Goal: Transaction & Acquisition: Subscribe to service/newsletter

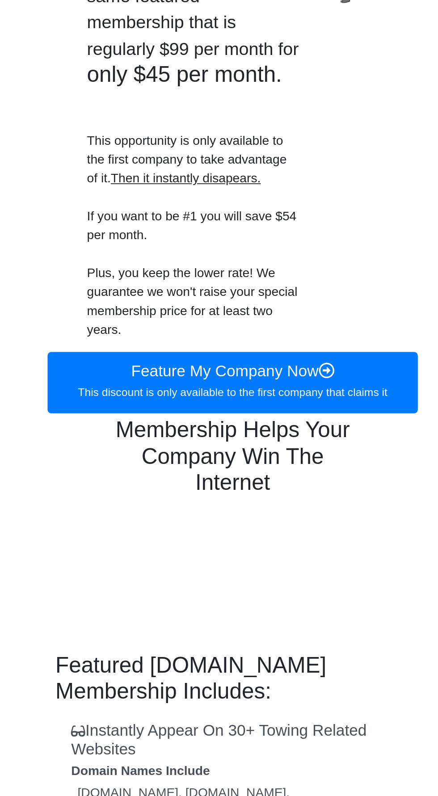
scroll to position [91, 0]
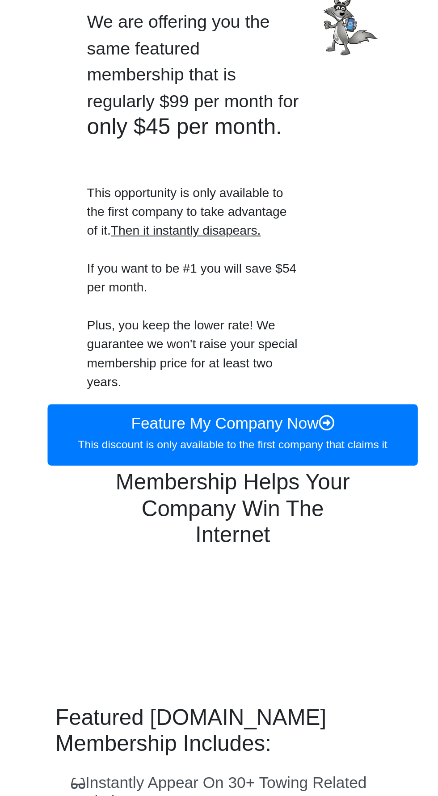
click at [249, 378] on h3 "Membership Helps Your Company Win The Internet" at bounding box center [218, 364] width 147 height 45
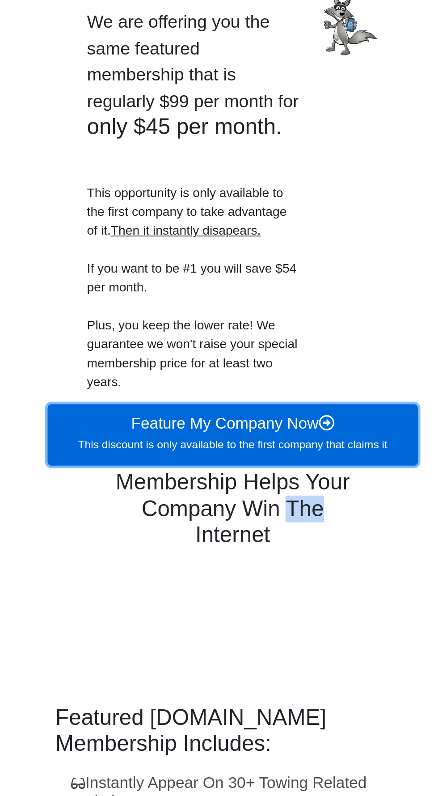
click at [255, 336] on link "Feature My Company Now This discount is only available to the first company tha…" at bounding box center [219, 323] width 210 height 35
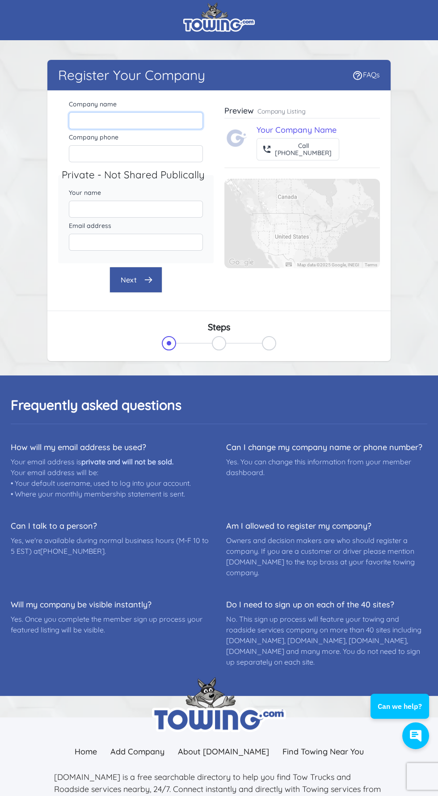
click at [158, 120] on input "Company name" at bounding box center [136, 120] width 134 height 17
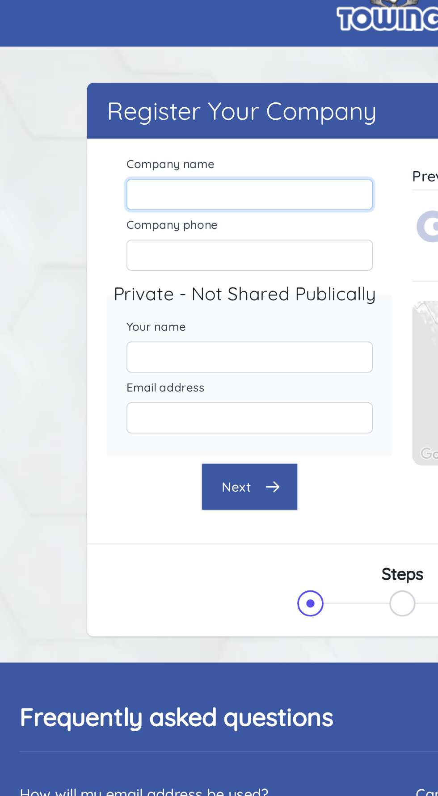
type input "Timberline Mobile Repair & Towing"
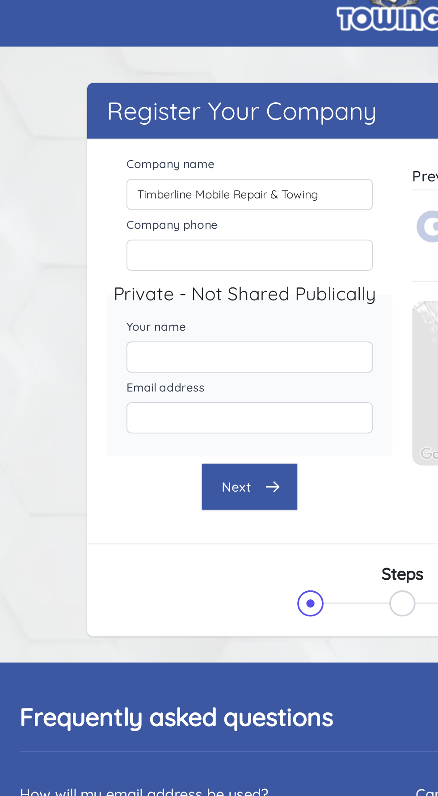
type input "5414171103"
type input "Timberline Mobile Repair & Towing"
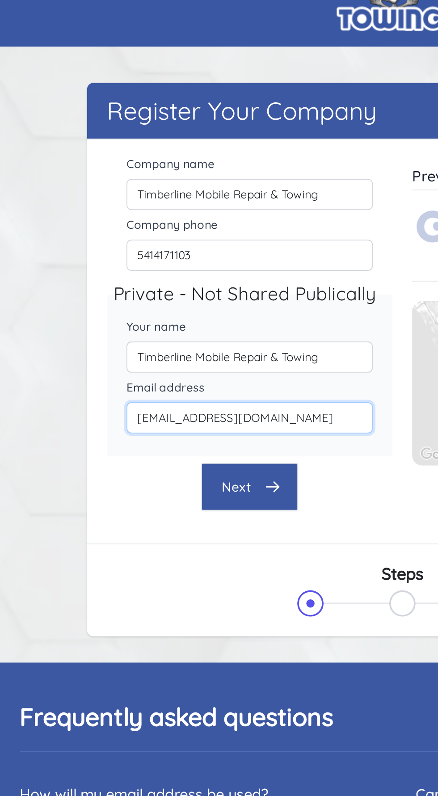
click at [176, 244] on input "Timberline@tlmrtowing.com" at bounding box center [136, 242] width 134 height 17
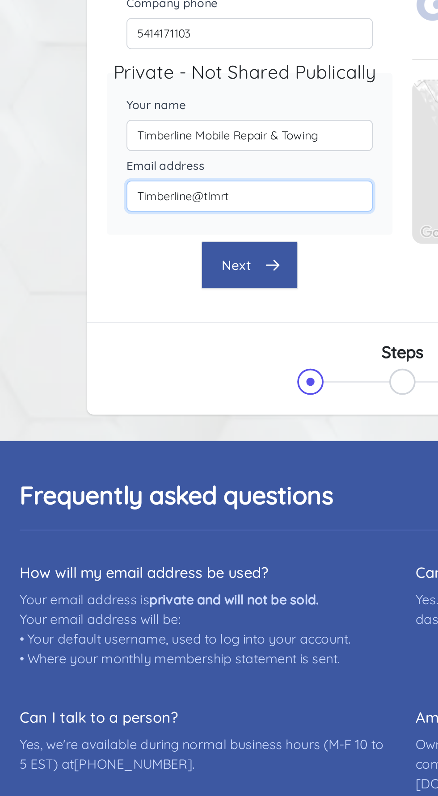
type input "Timberline@tlmr"
type input "[EMAIL_ADDRESS][DOMAIN_NAME]"
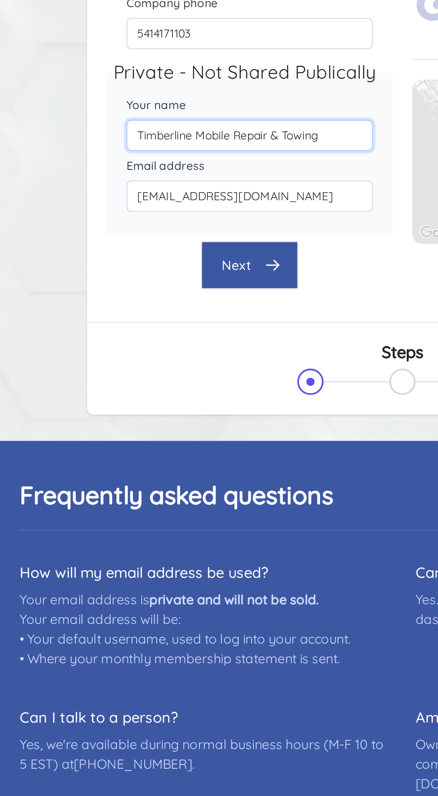
click at [155, 206] on input "Timberline Mobile Repair & Towing" at bounding box center [136, 209] width 134 height 17
click at [185, 209] on input "Timberline Mobile Repair & Towing" at bounding box center [136, 209] width 134 height 17
type input "Timberline"
type input "[PERSON_NAME]"
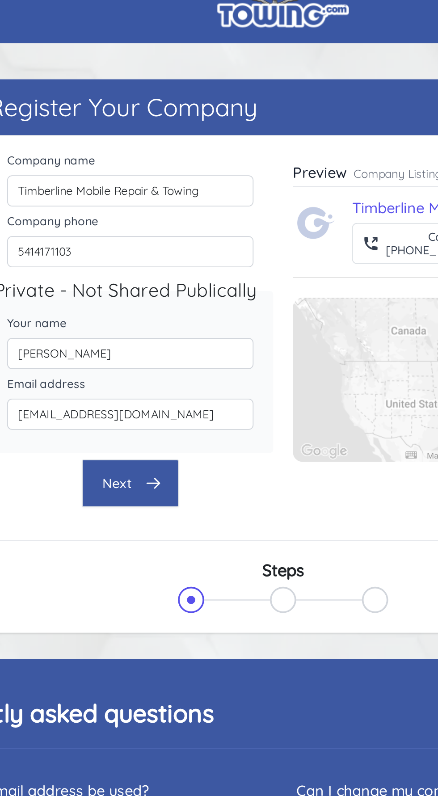
click at [148, 278] on icon "button" at bounding box center [148, 279] width 7 height 5
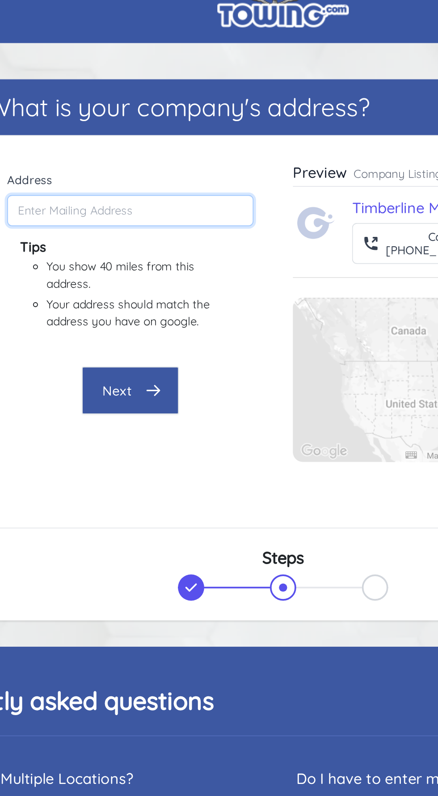
click at [173, 128] on input "Address" at bounding box center [136, 131] width 134 height 17
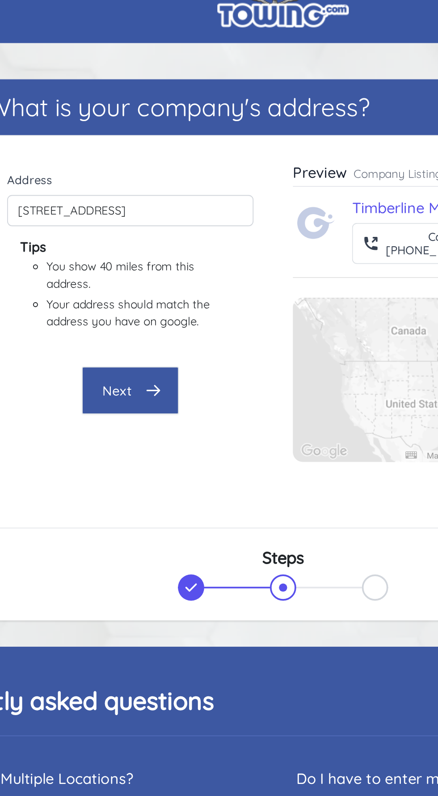
type input "980 S G St, Lakeview, OR 97630, USA"
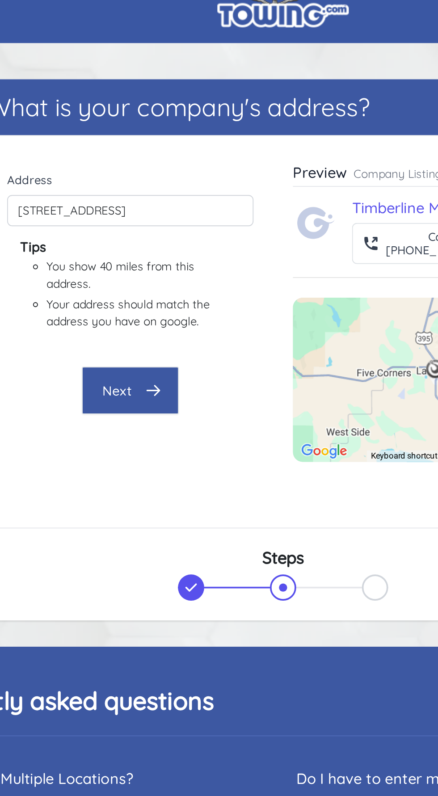
click at [138, 228] on button "Next" at bounding box center [136, 229] width 53 height 26
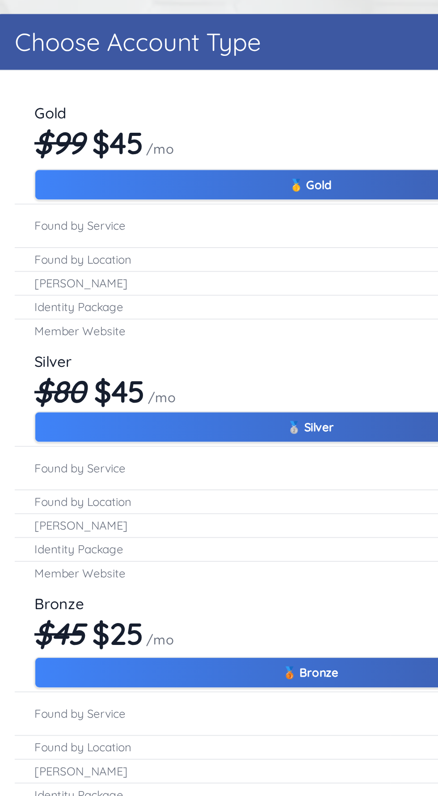
scroll to position [34, 0]
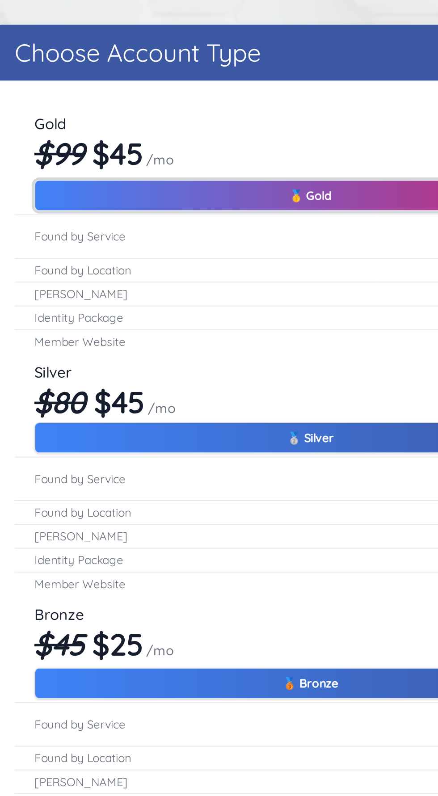
click at [215, 113] on button "🥇 Gold" at bounding box center [219, 118] width 300 height 17
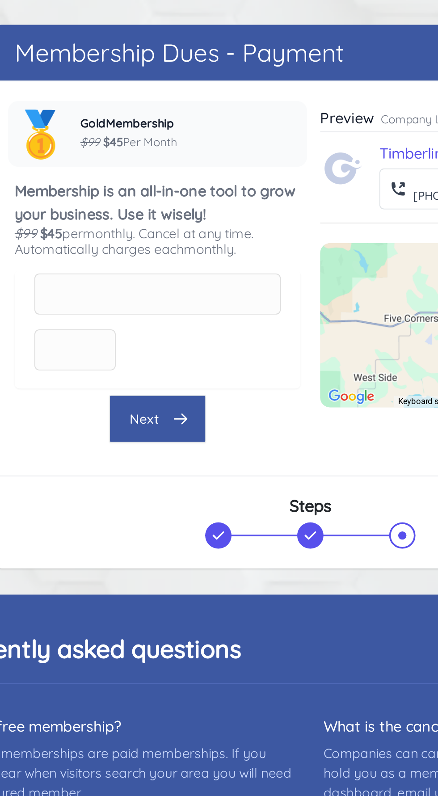
scroll to position [0, 0]
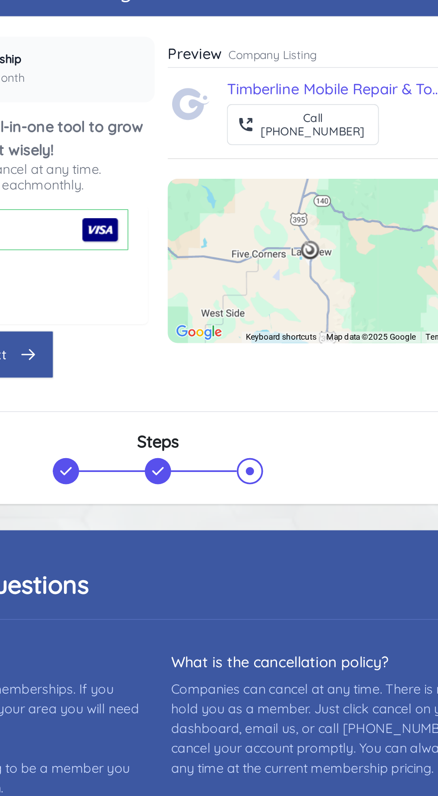
click at [147, 278] on icon "button" at bounding box center [148, 274] width 9 height 9
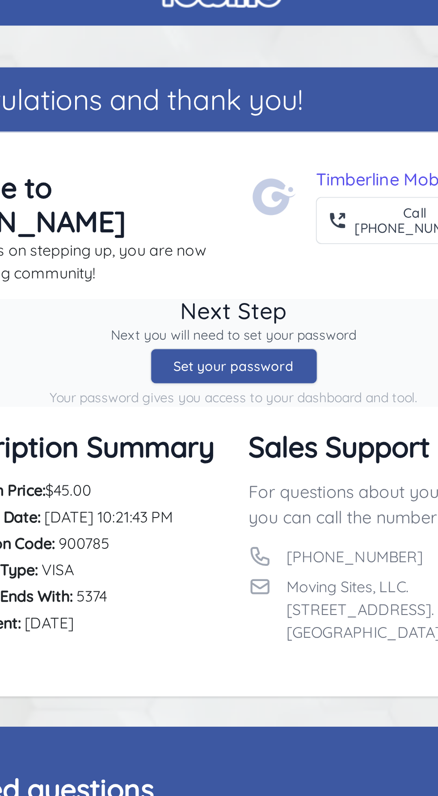
click at [238, 193] on div "Set your password" at bounding box center [219, 201] width 79 height 17
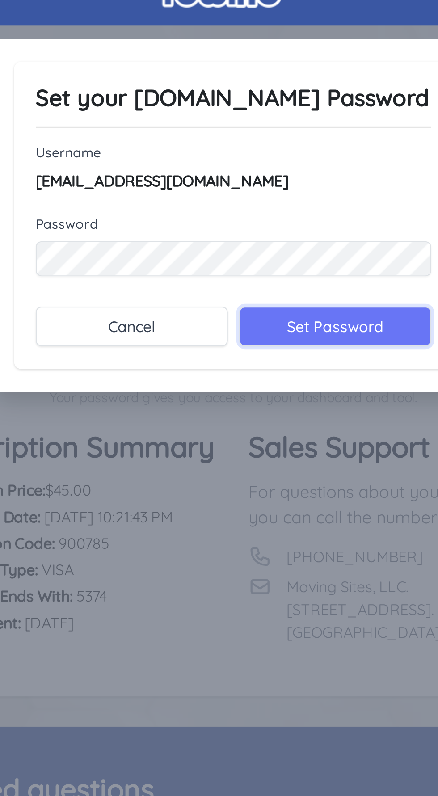
click at [273, 181] on input "Set Password" at bounding box center [267, 182] width 91 height 19
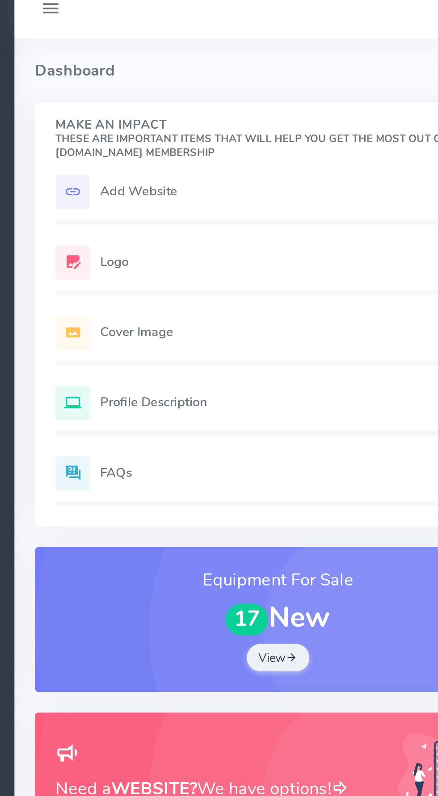
click at [155, 118] on div "Add Website 0/1" at bounding box center [169, 111] width 232 height 18
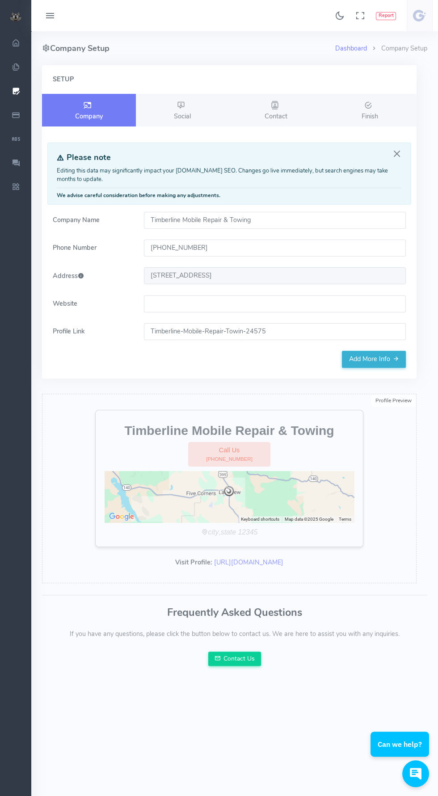
click at [227, 299] on input "Website" at bounding box center [275, 303] width 262 height 17
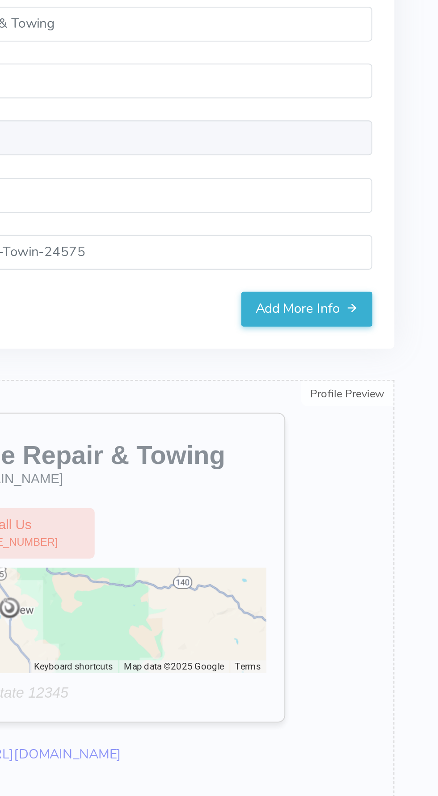
type input "[DOMAIN_NAME]"
click at [391, 354] on link "Add More Info" at bounding box center [374, 359] width 64 height 17
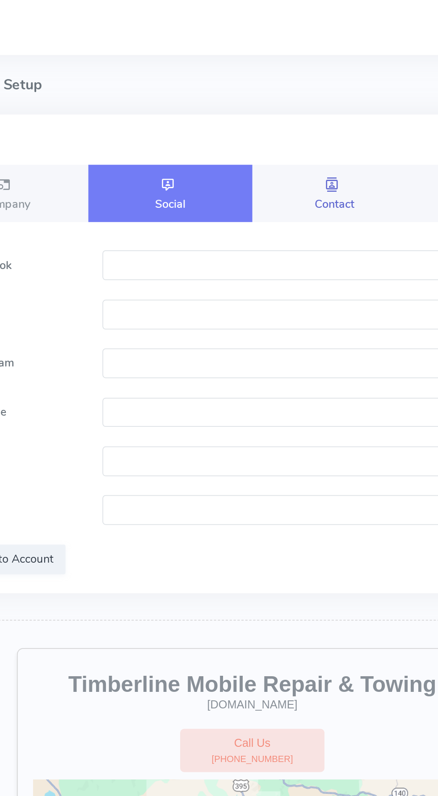
click at [286, 109] on link "Contact" at bounding box center [276, 110] width 94 height 33
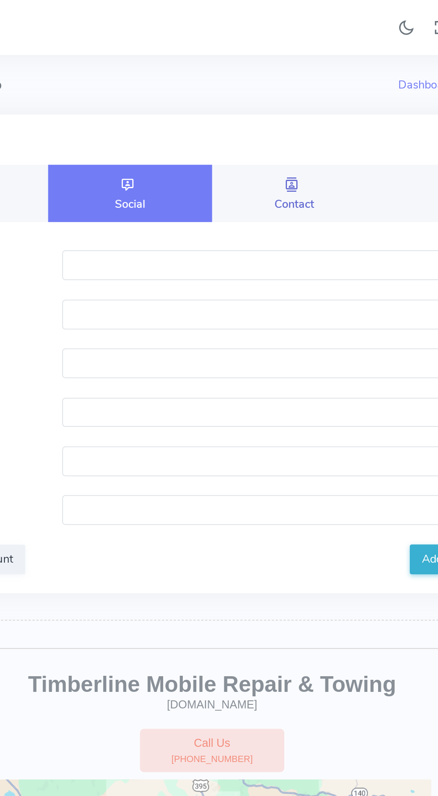
click at [286, 110] on link "Contact" at bounding box center [276, 110] width 94 height 33
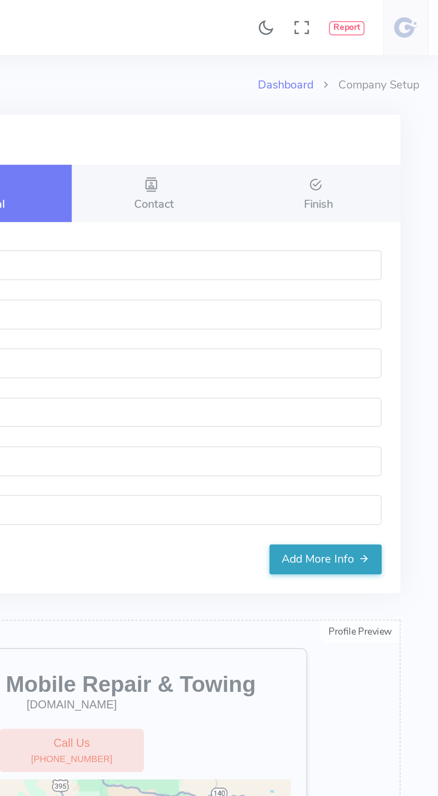
click at [389, 325] on button "Add More Info" at bounding box center [374, 318] width 64 height 17
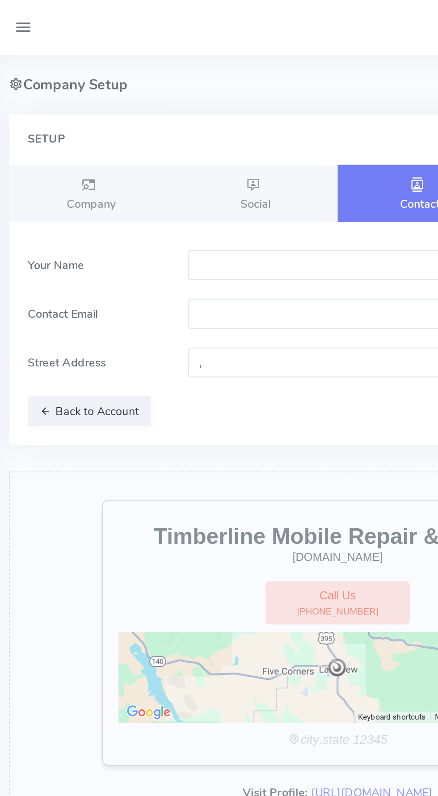
click at [184, 152] on input "text" at bounding box center [275, 151] width 262 height 17
type input "[PERSON_NAME]"
click at [243, 178] on input "[EMAIL_ADDRESS][DOMAIN_NAME]" at bounding box center [275, 178] width 262 height 17
type input "[EMAIL_ADDRESS][DOMAIN_NAME]"
